Goal: Navigation & Orientation: Go to known website

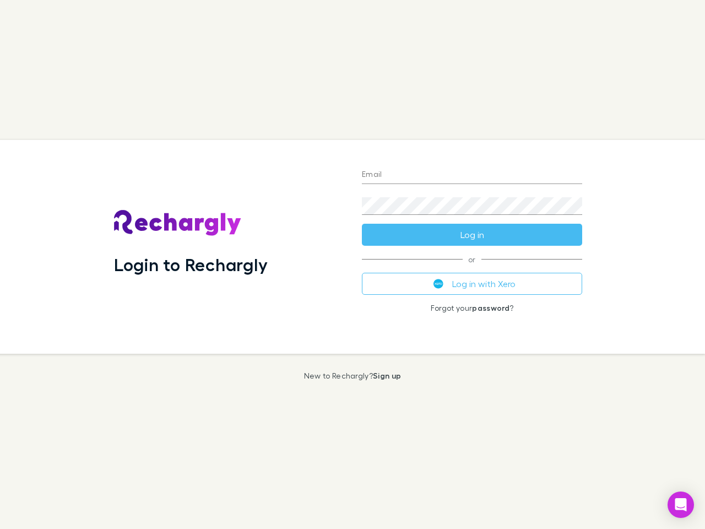
click at [353, 264] on div "Login to Rechargly" at bounding box center [229, 247] width 248 height 214
click at [472, 175] on input "Email" at bounding box center [472, 175] width 220 height 18
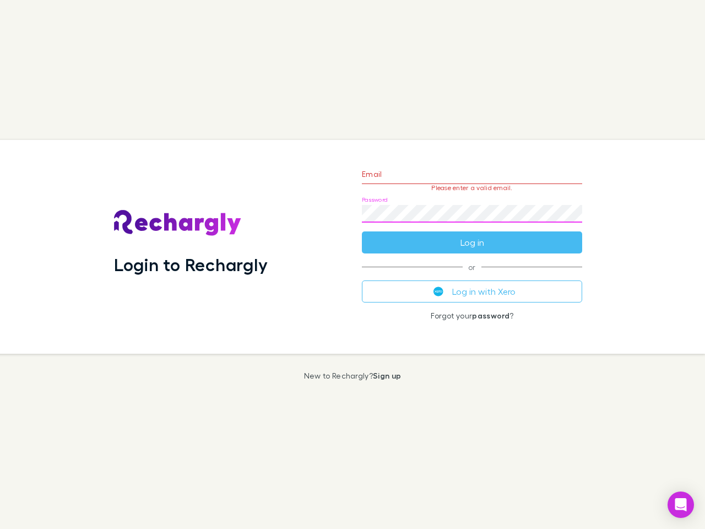
click at [472, 235] on form "Email Please enter a valid email. Password Log in" at bounding box center [472, 206] width 220 height 96
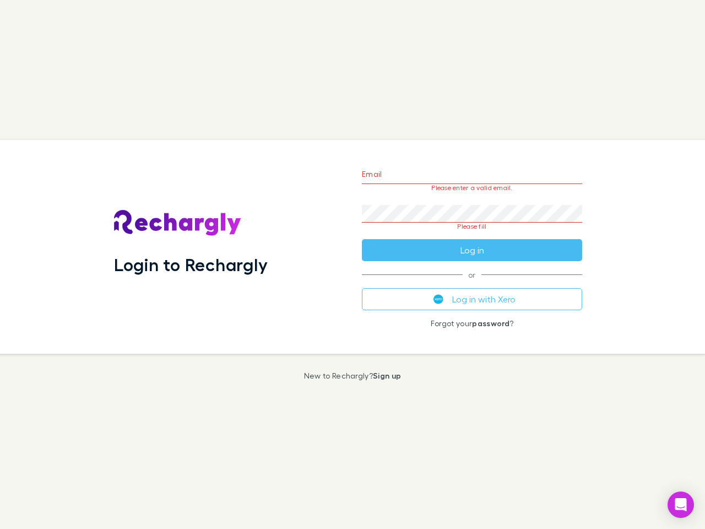
click at [472, 284] on div "Email Please enter a valid email. Password Please fill Log in or Log in with Xe…" at bounding box center [472, 247] width 238 height 214
click at [681, 505] on icon "Open Intercom Messenger" at bounding box center [681, 504] width 12 height 13
